Goal: Task Accomplishment & Management: Manage account settings

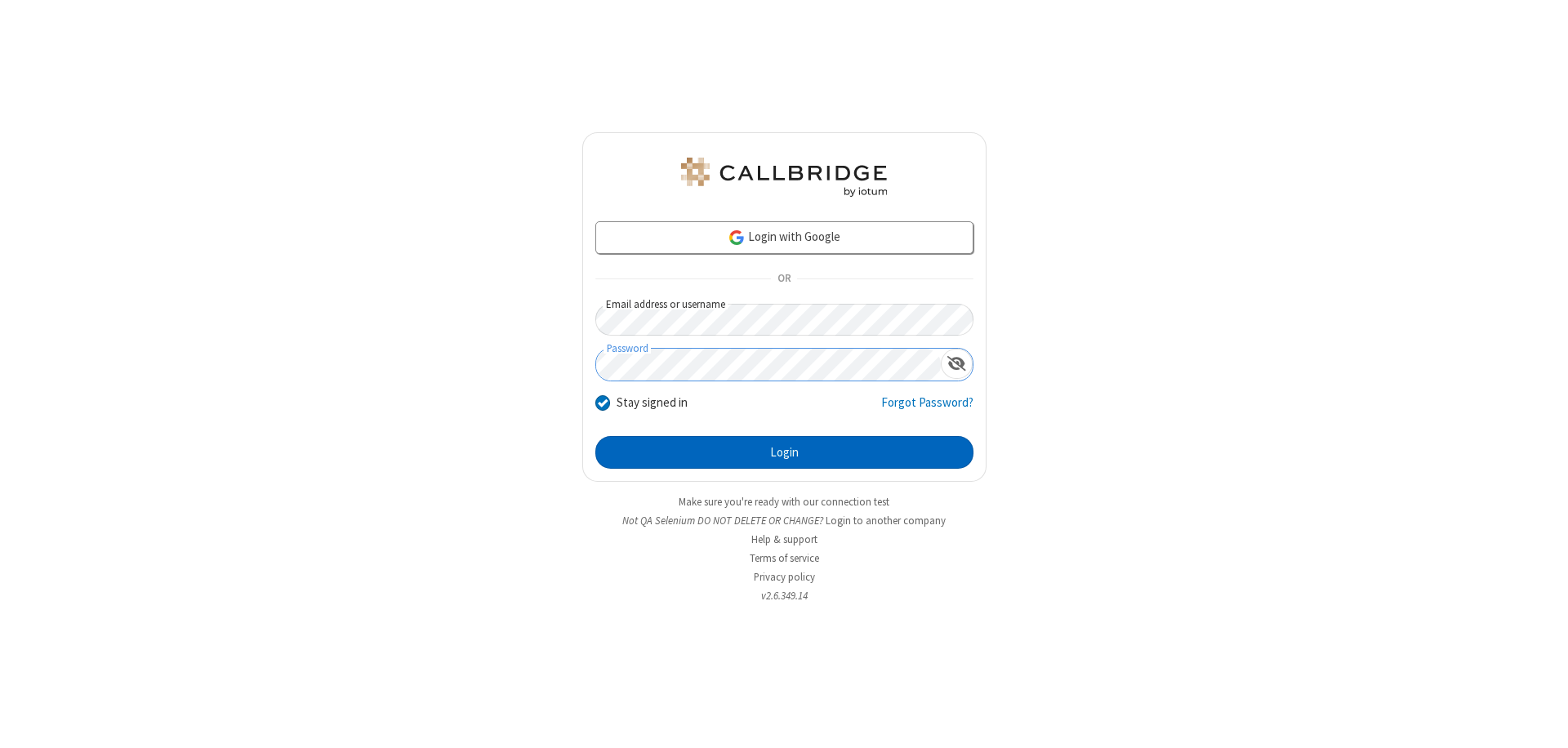
click at [784, 453] on button "Login" at bounding box center [784, 453] width 378 height 33
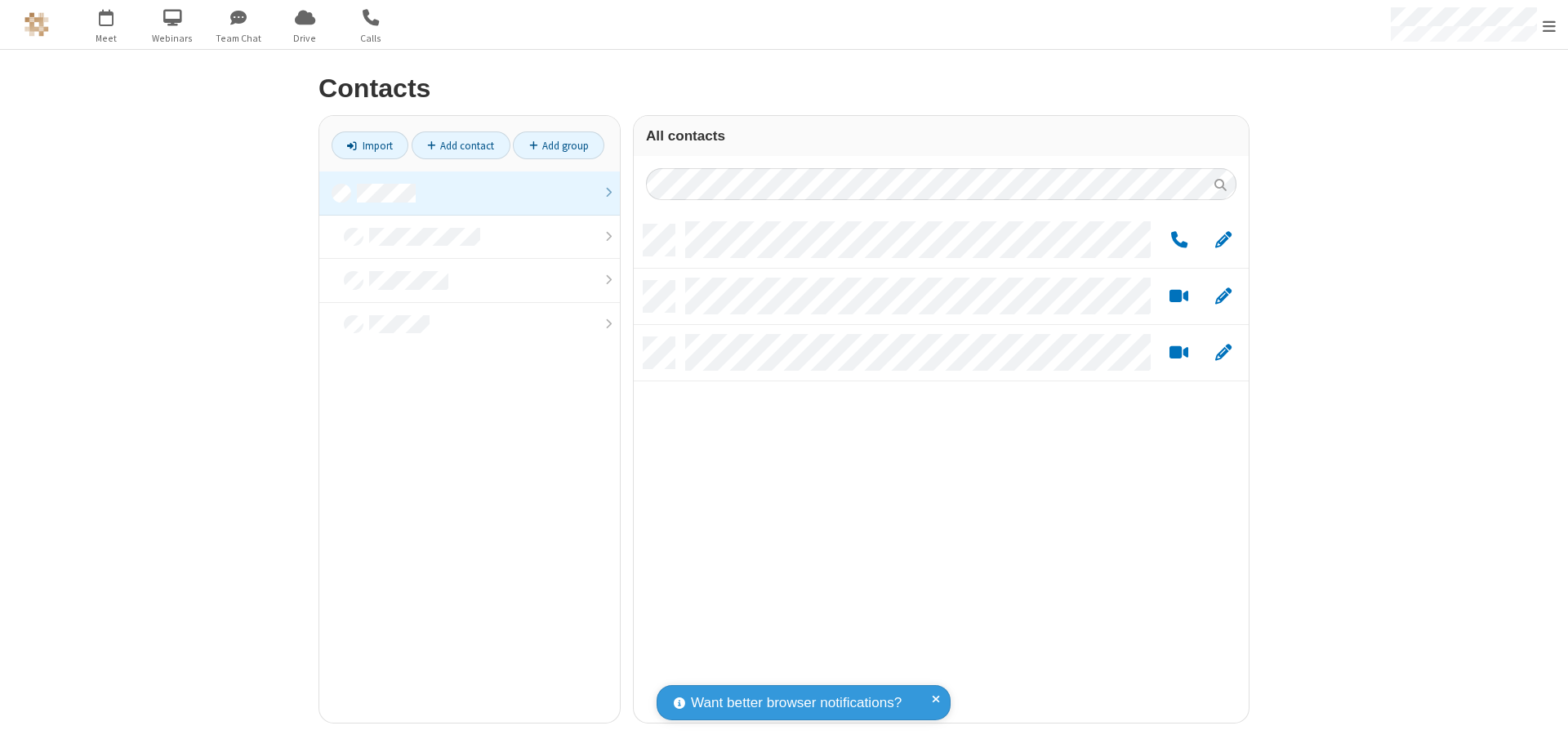
click at [470, 193] on link at bounding box center [470, 193] width 300 height 44
click at [559, 145] on link "Add group" at bounding box center [559, 145] width 92 height 28
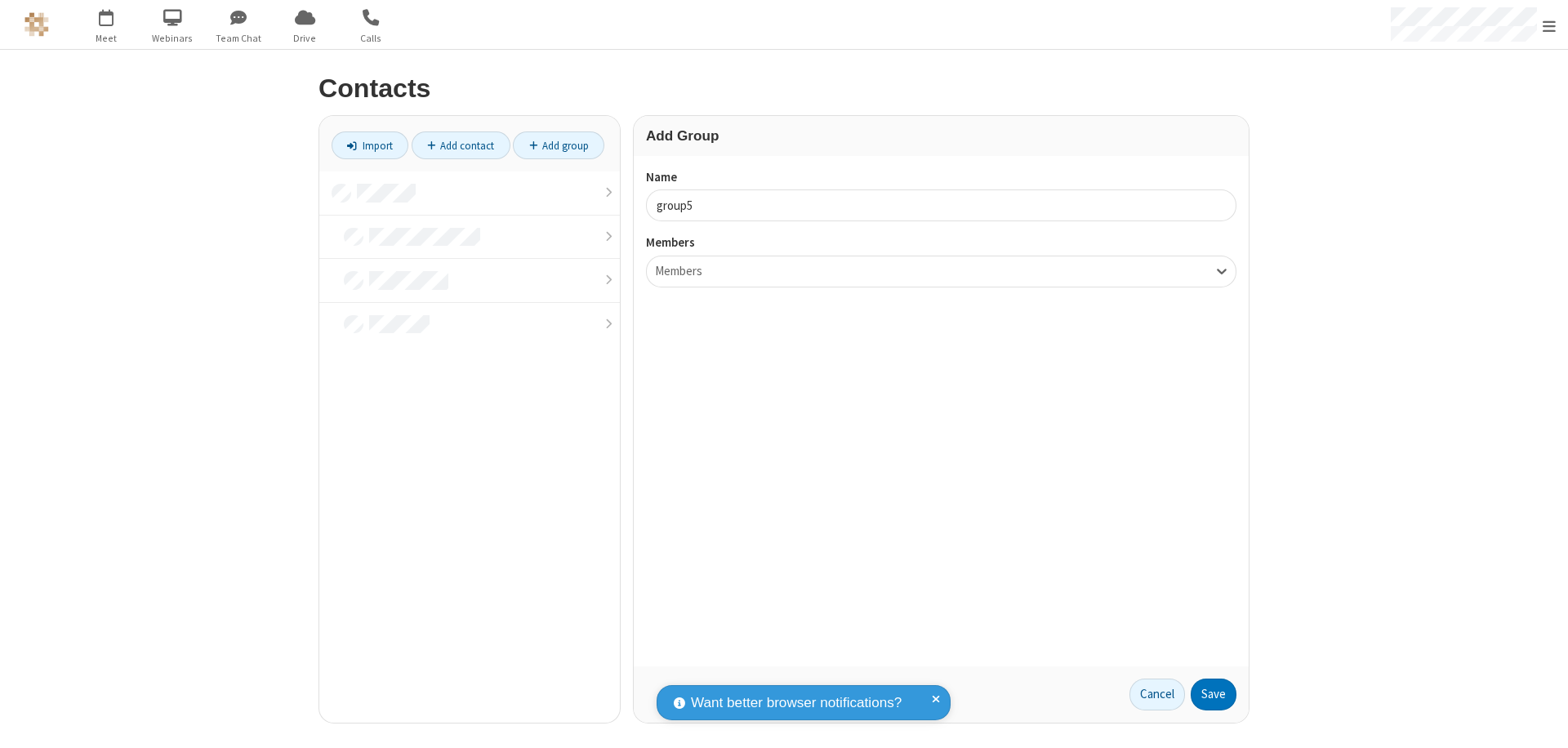
type input "group5"
type input "name22"
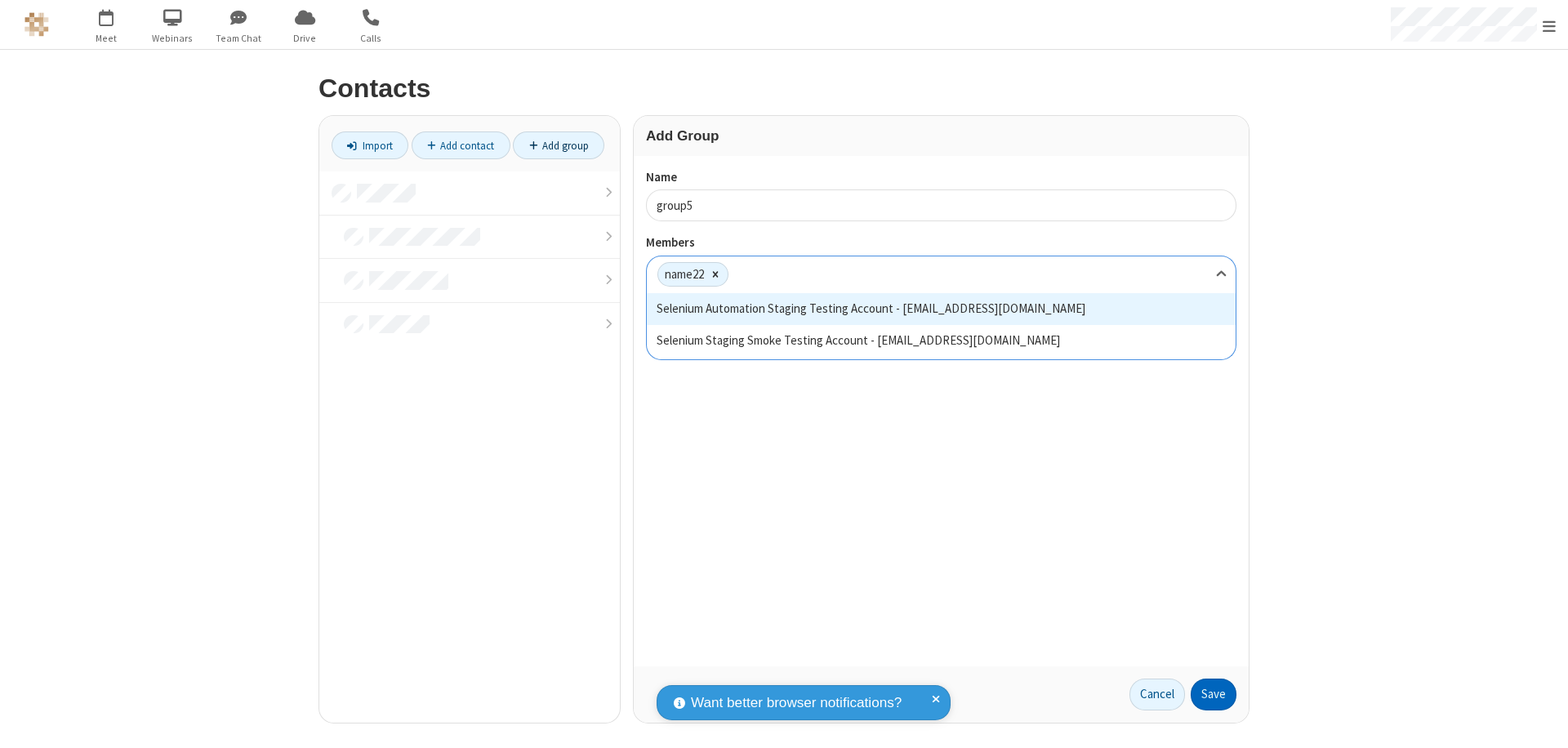
click at [1213, 694] on button "Save" at bounding box center [1213, 695] width 46 height 33
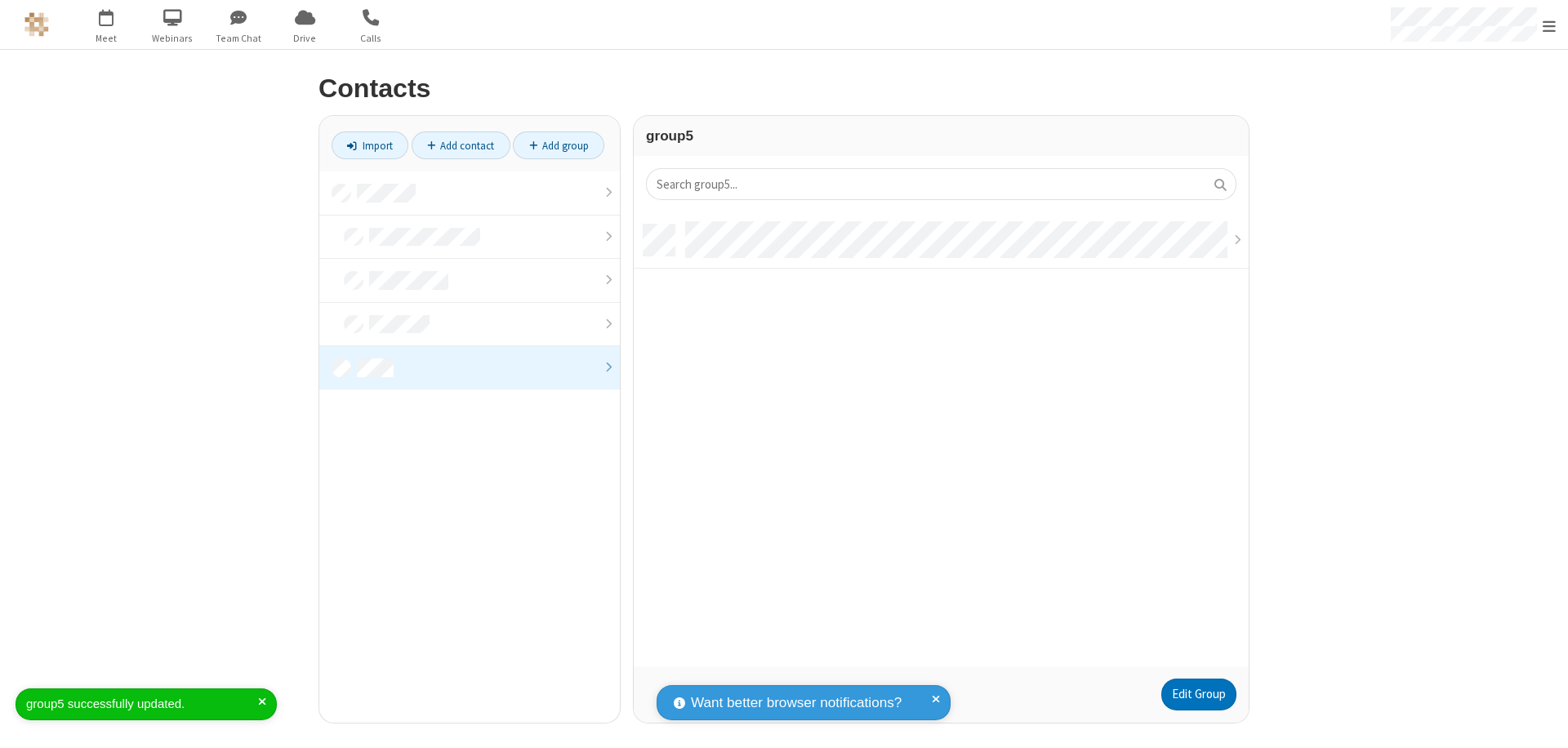
scroll to position [442, 603]
click at [1198, 694] on link "Edit Group" at bounding box center [1198, 695] width 75 height 33
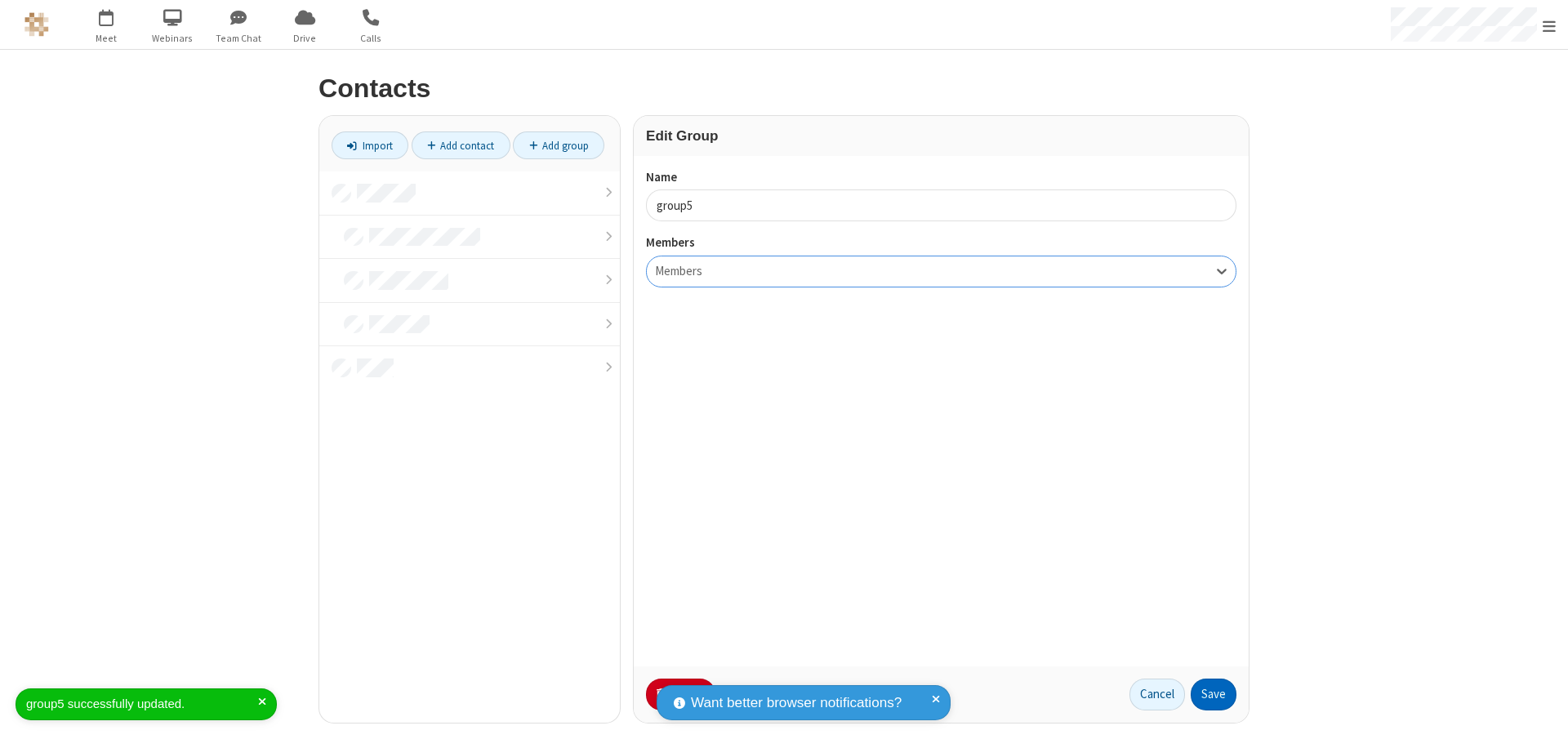
click at [1213, 694] on button "Save" at bounding box center [1213, 695] width 46 height 33
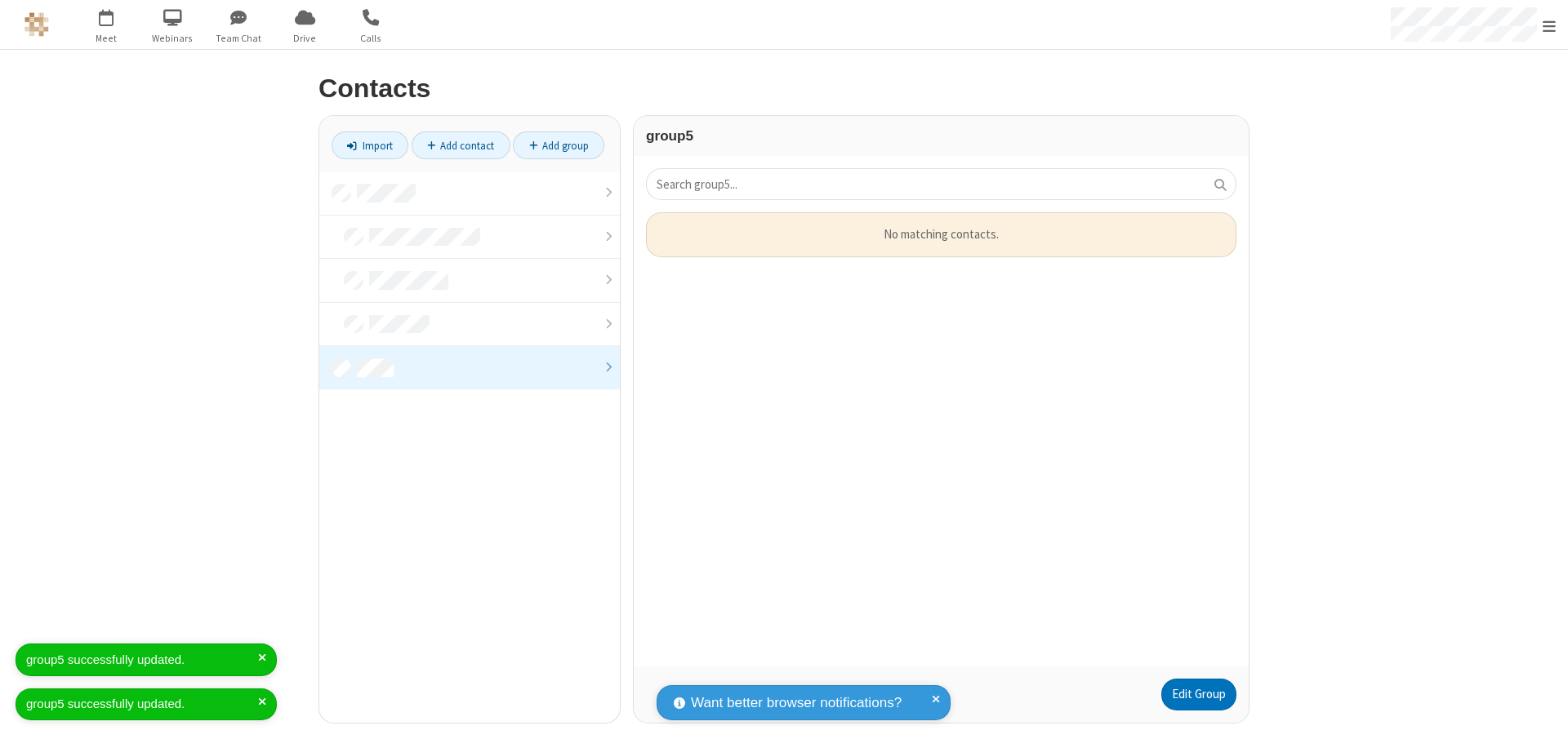
scroll to position [442, 603]
